Goal: Transaction & Acquisition: Subscribe to service/newsletter

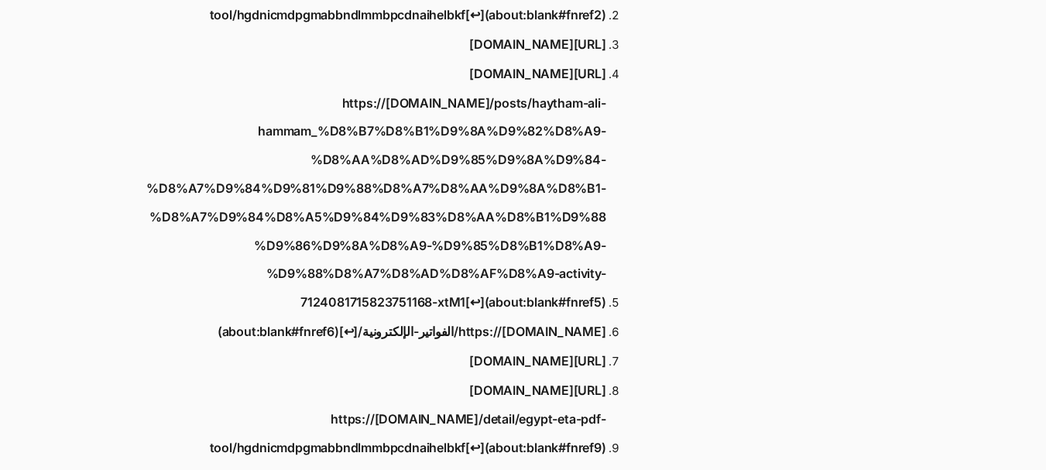
scroll to position [1316, 0]
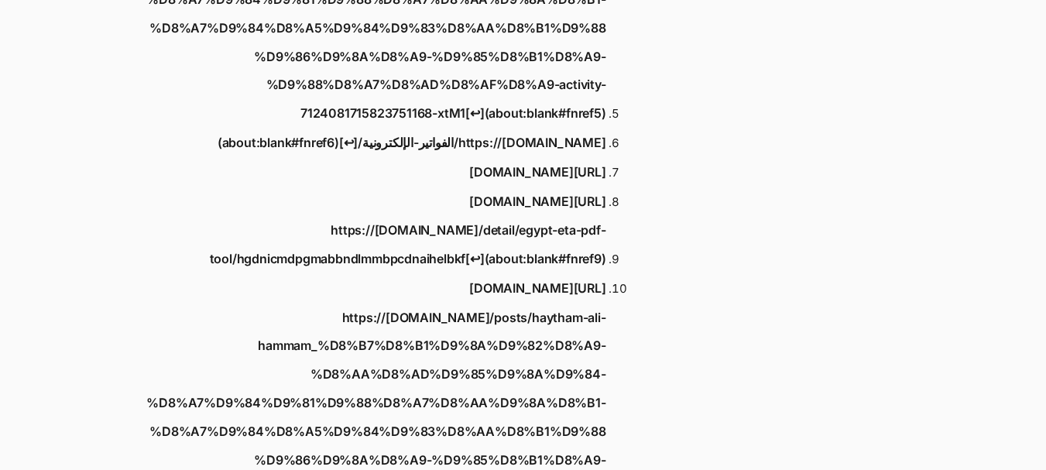
click at [409, 216] on link "https://[DOMAIN_NAME]/detail/egypt-eta-pdf-tool/hgdnicmdpgmabbndlmmbpcdnaihelbk…" at bounding box center [375, 244] width 461 height 57
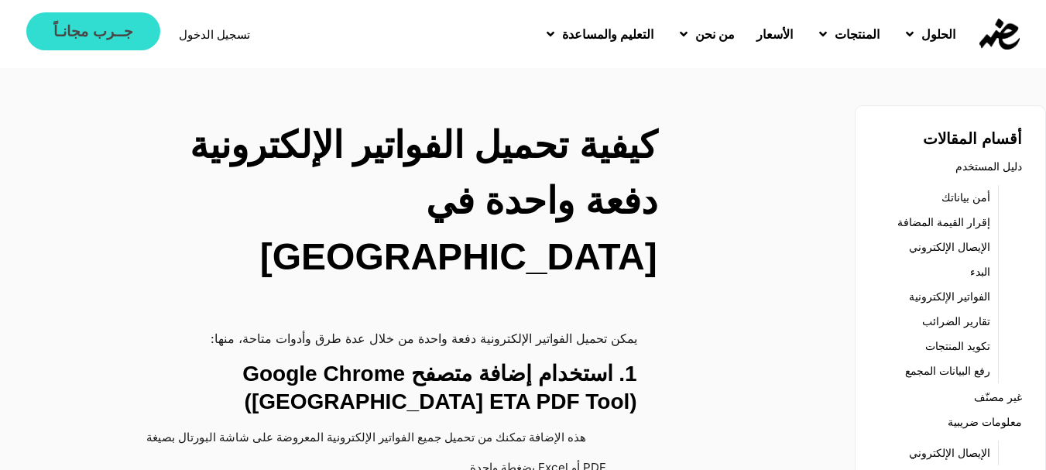
click at [89, 30] on span "جــرب مجانـاً" at bounding box center [92, 31] width 79 height 15
